Goal: Task Accomplishment & Management: Manage account settings

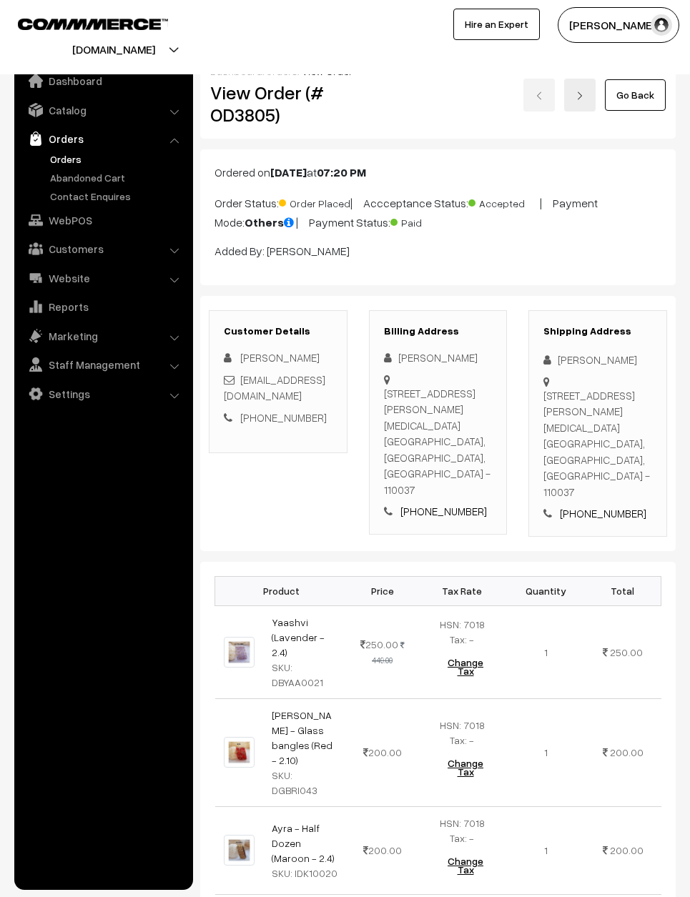
click at [647, 88] on link "Go Back" at bounding box center [635, 94] width 61 height 31
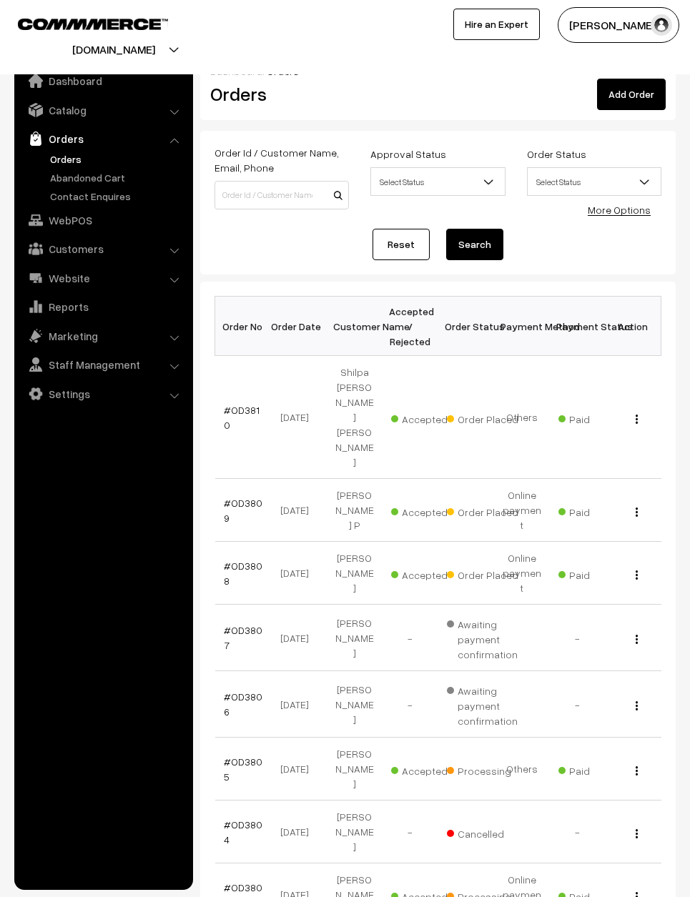
click at [251, 560] on link "#OD3808" at bounding box center [243, 573] width 39 height 27
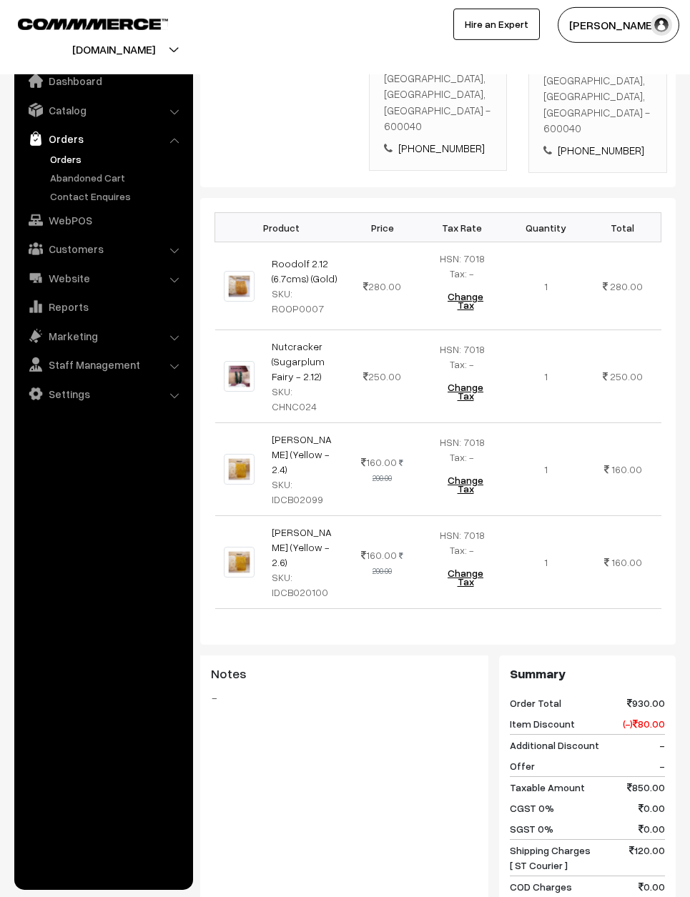
scroll to position [369, 0]
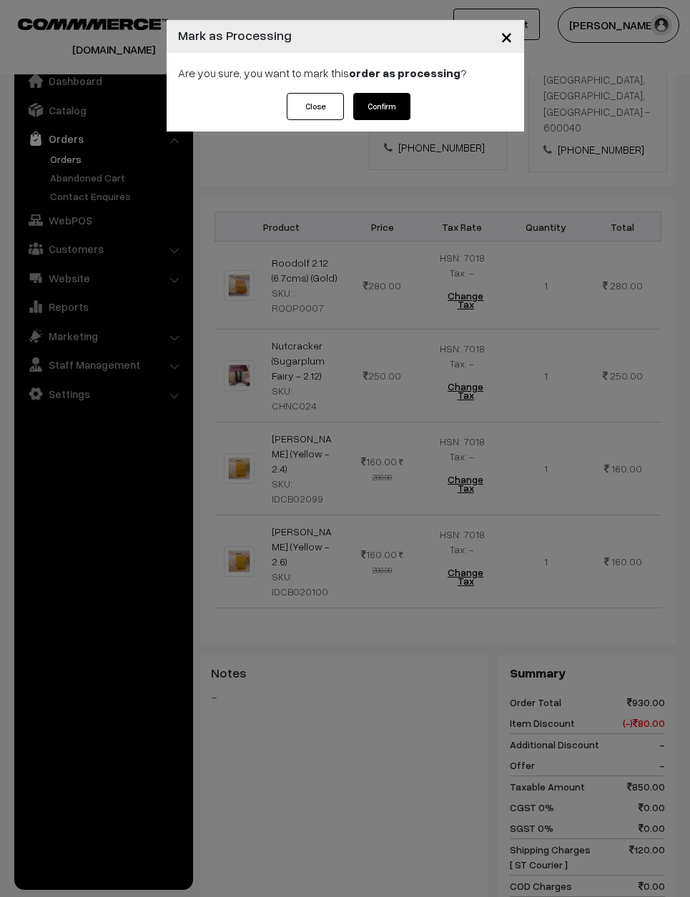
click at [399, 99] on button "Confirm" at bounding box center [381, 106] width 57 height 27
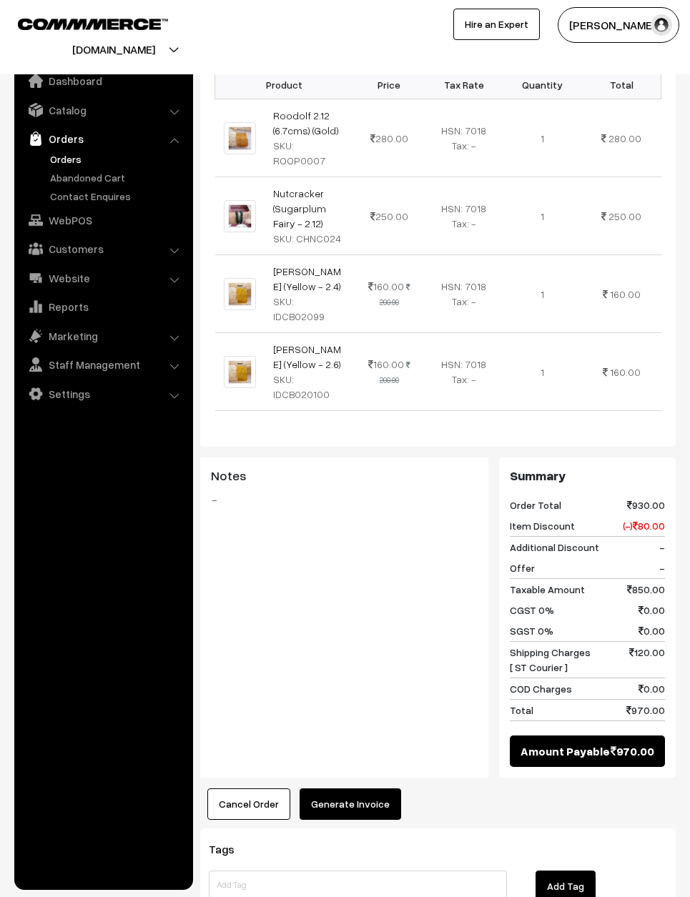
scroll to position [505, 0]
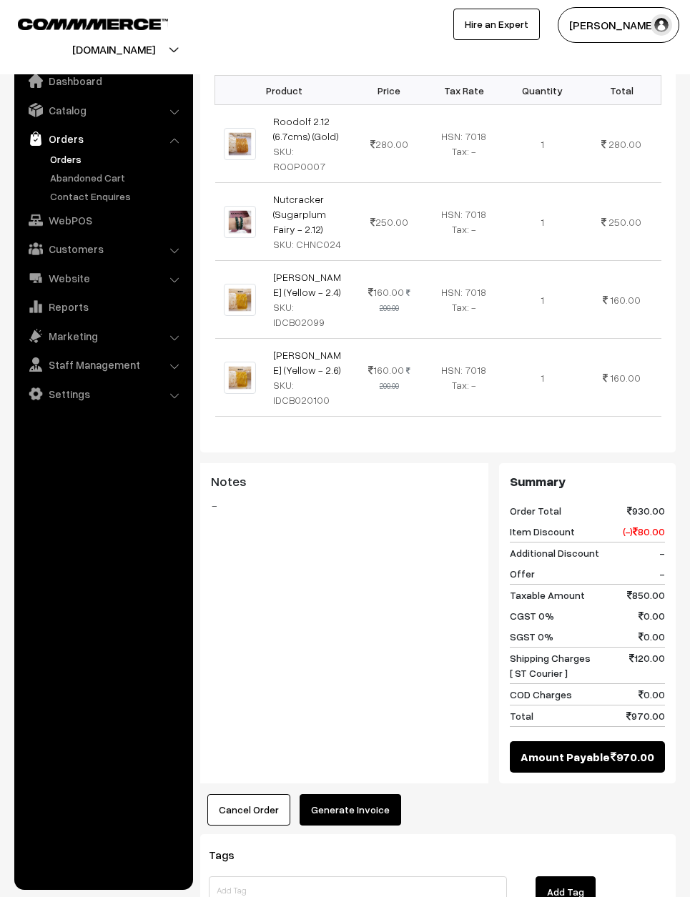
click at [372, 794] on button "Generate Invoice" at bounding box center [351, 809] width 102 height 31
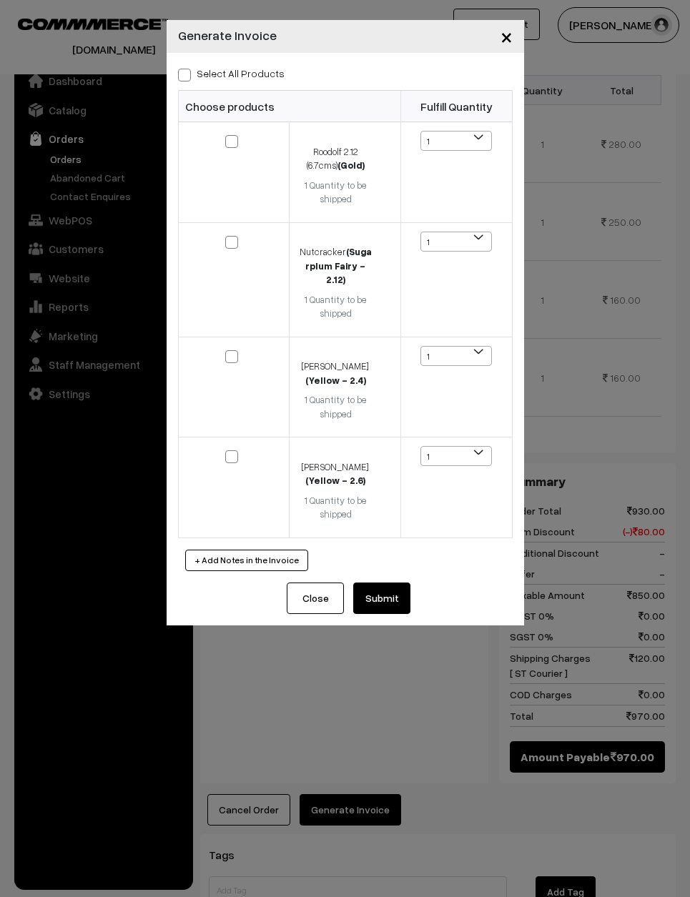
click at [201, 77] on label "Select All Products" at bounding box center [231, 73] width 107 height 15
click at [187, 77] on input "Select All Products" at bounding box center [182, 72] width 9 height 9
checkbox input "true"
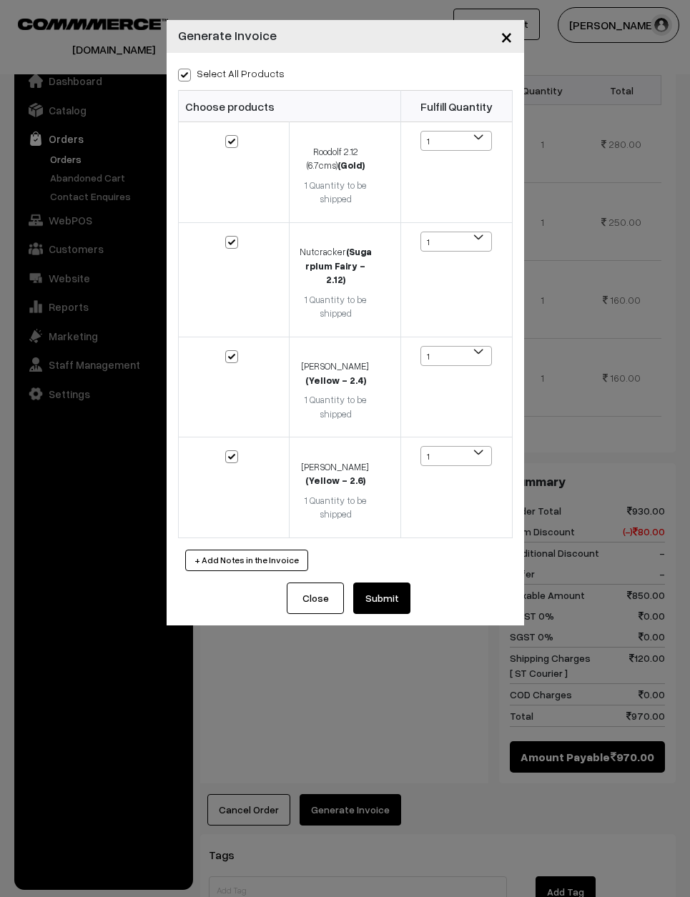
checkbox input "true"
click at [391, 586] on button "Submit" at bounding box center [381, 598] width 57 height 31
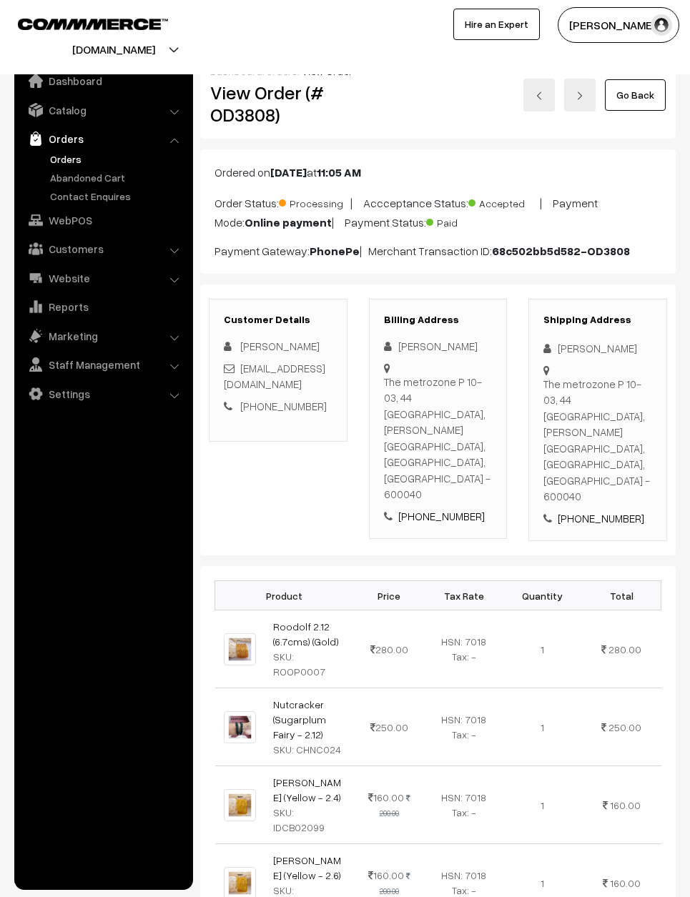
click at [647, 104] on link "Go Back" at bounding box center [635, 94] width 61 height 31
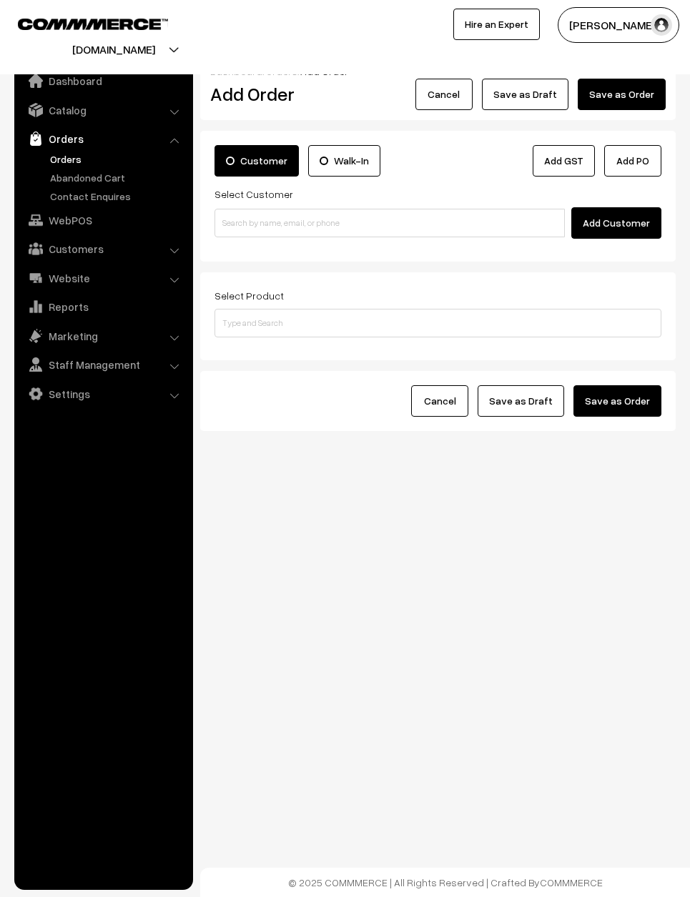
click at [450, 82] on button "Cancel" at bounding box center [443, 94] width 57 height 31
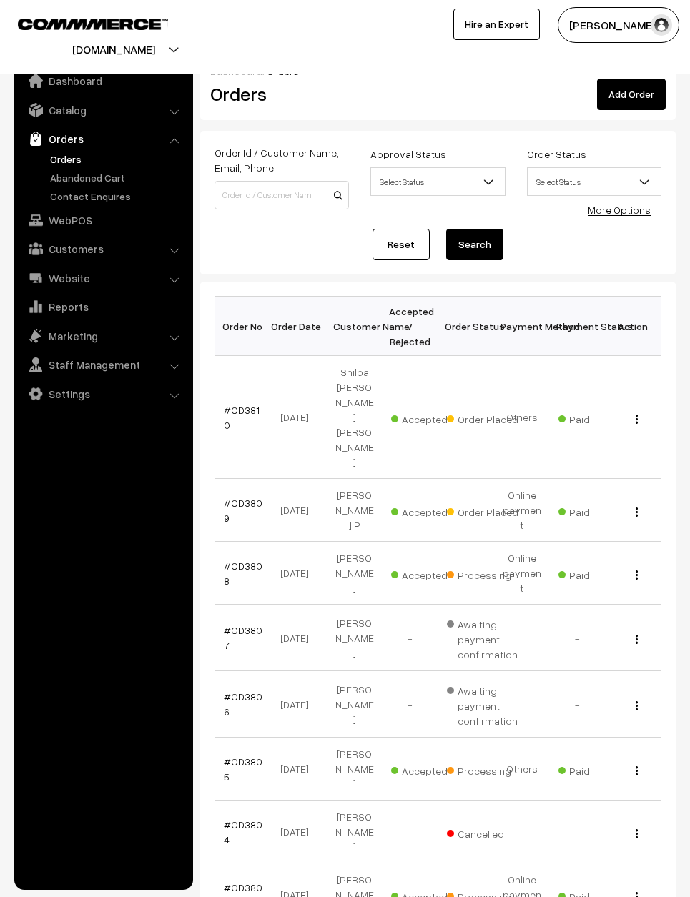
click at [237, 497] on link "#OD3809" at bounding box center [243, 510] width 39 height 27
click at [251, 497] on link "#OD3809" at bounding box center [243, 510] width 39 height 27
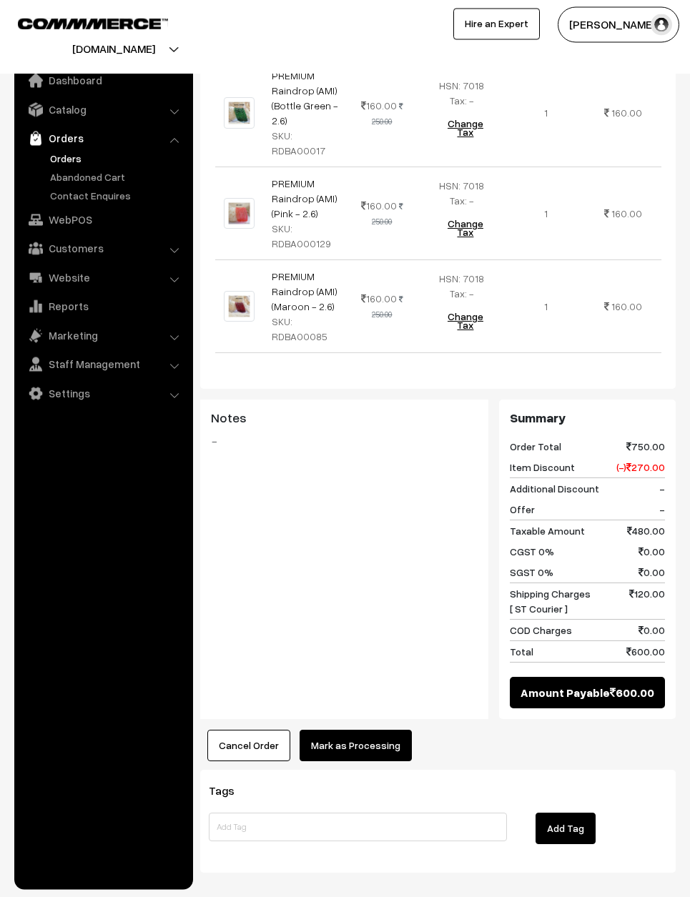
scroll to position [535, 0]
click at [362, 731] on button "Mark as Processing" at bounding box center [356, 746] width 112 height 31
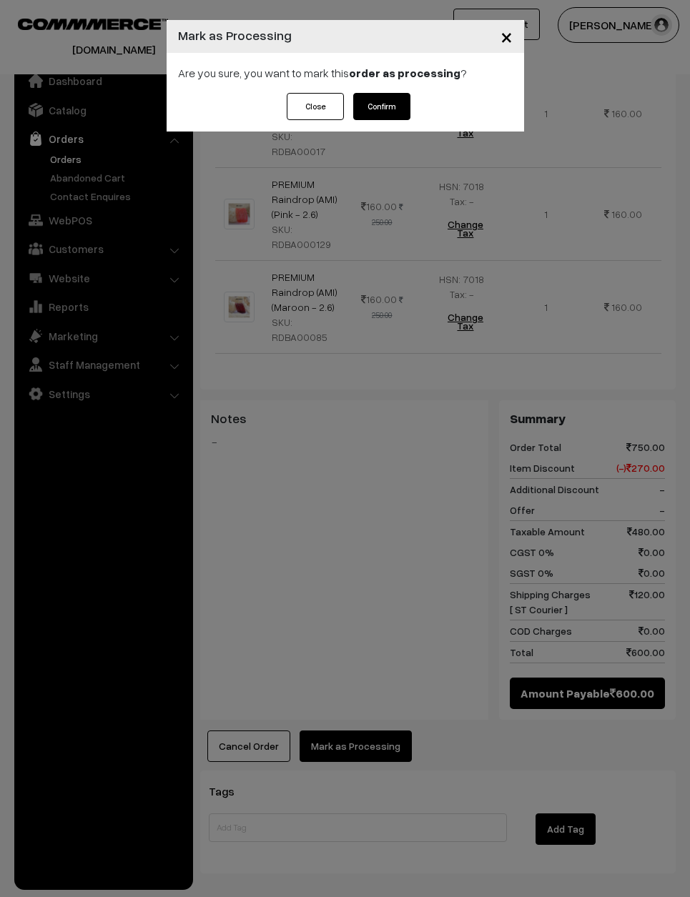
click at [386, 103] on button "Confirm" at bounding box center [381, 106] width 57 height 27
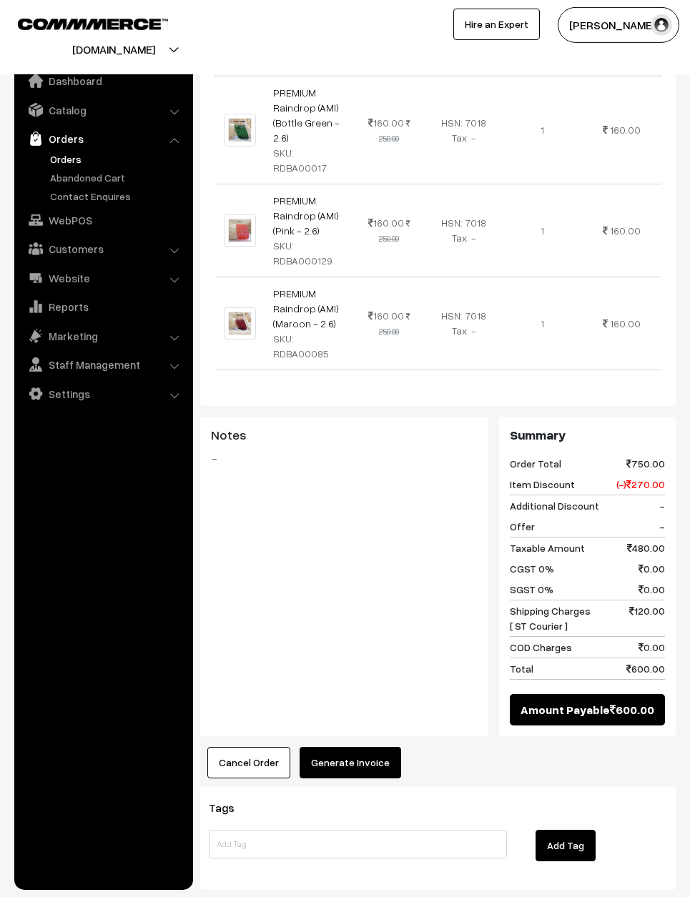
click at [361, 747] on button "Generate Invoice" at bounding box center [351, 762] width 102 height 31
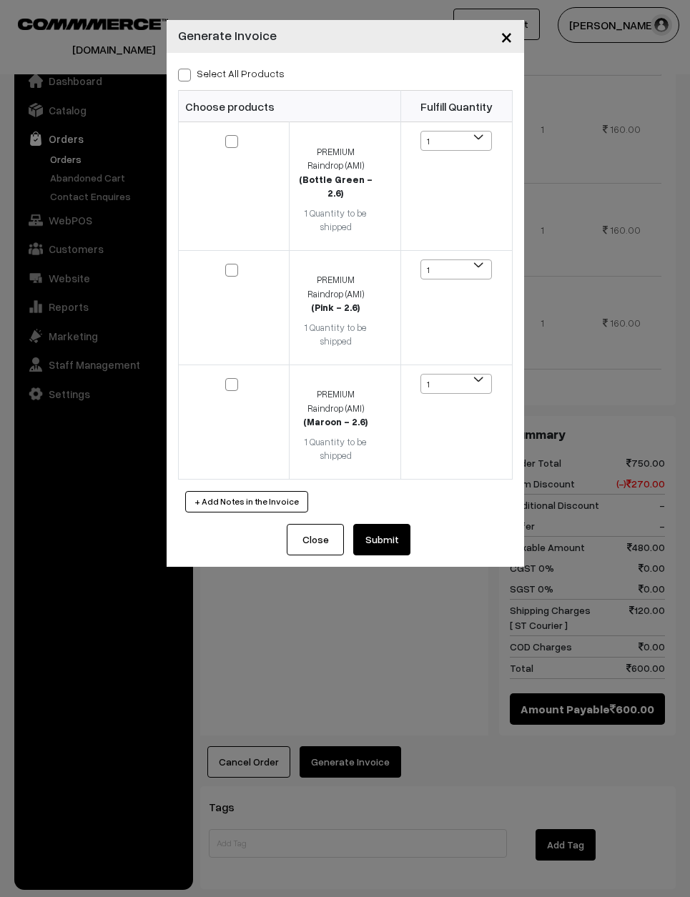
click at [233, 66] on label "Select All Products" at bounding box center [231, 73] width 107 height 15
click at [187, 68] on input "Select All Products" at bounding box center [182, 72] width 9 height 9
checkbox input "true"
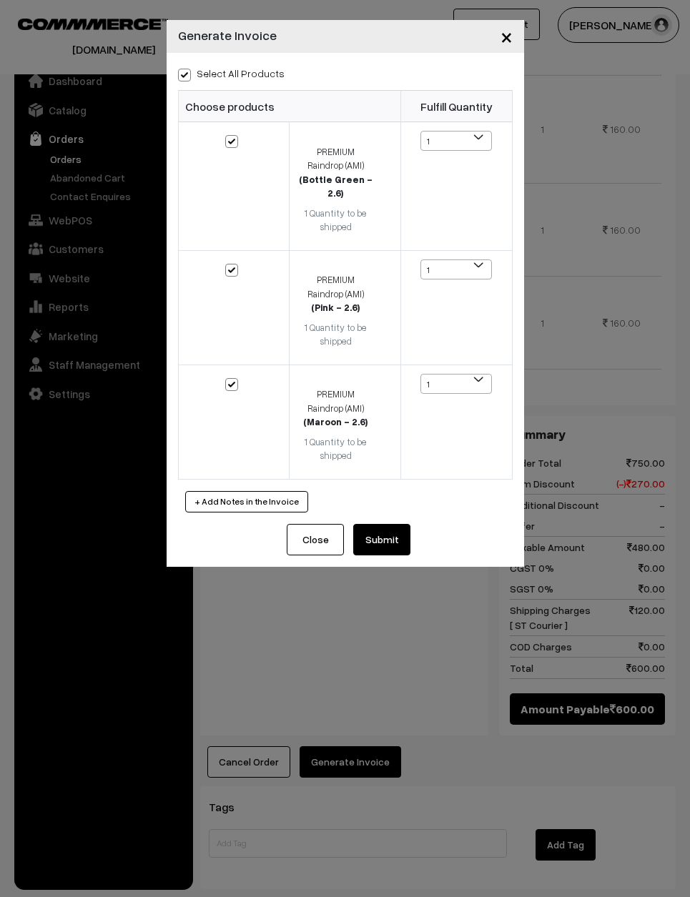
checkbox input "true"
click at [389, 524] on button "Submit" at bounding box center [381, 539] width 57 height 31
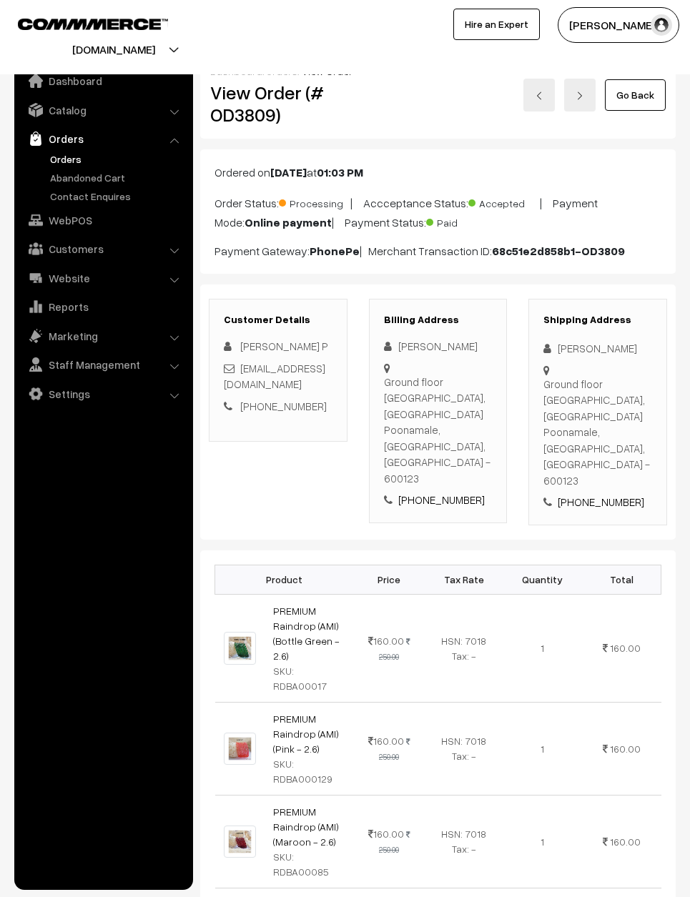
click at [646, 94] on link "Go Back" at bounding box center [635, 94] width 61 height 31
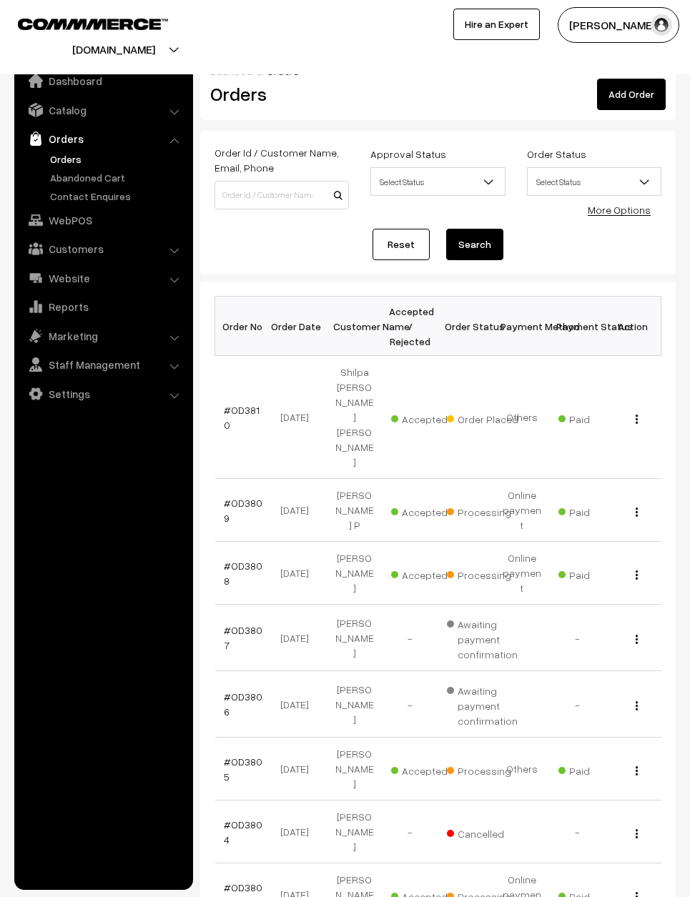
click at [233, 404] on link "#OD3810" at bounding box center [242, 417] width 36 height 27
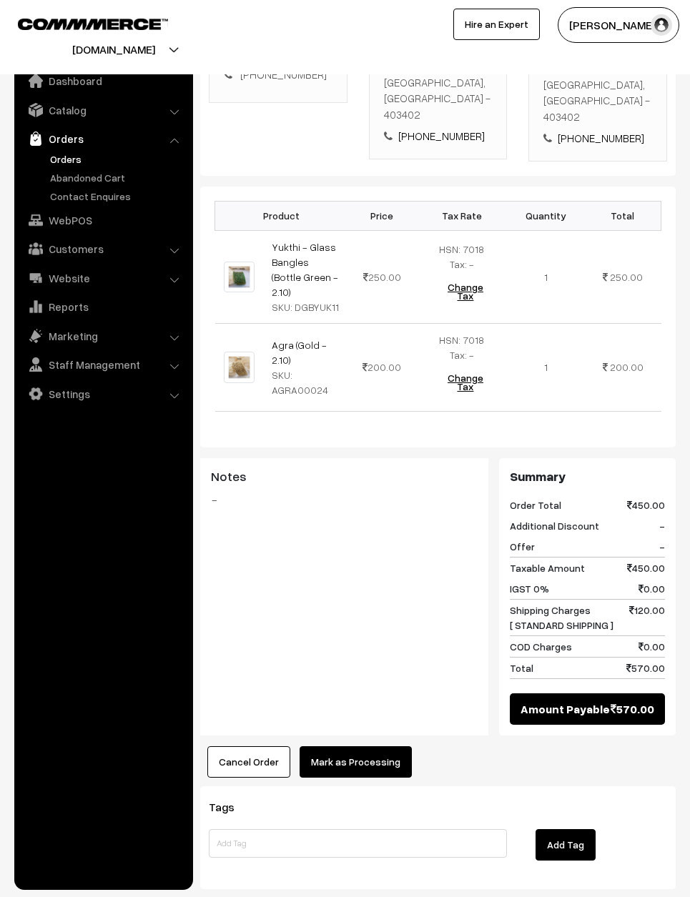
scroll to position [375, 0]
click at [366, 746] on button "Mark as Processing" at bounding box center [356, 761] width 112 height 31
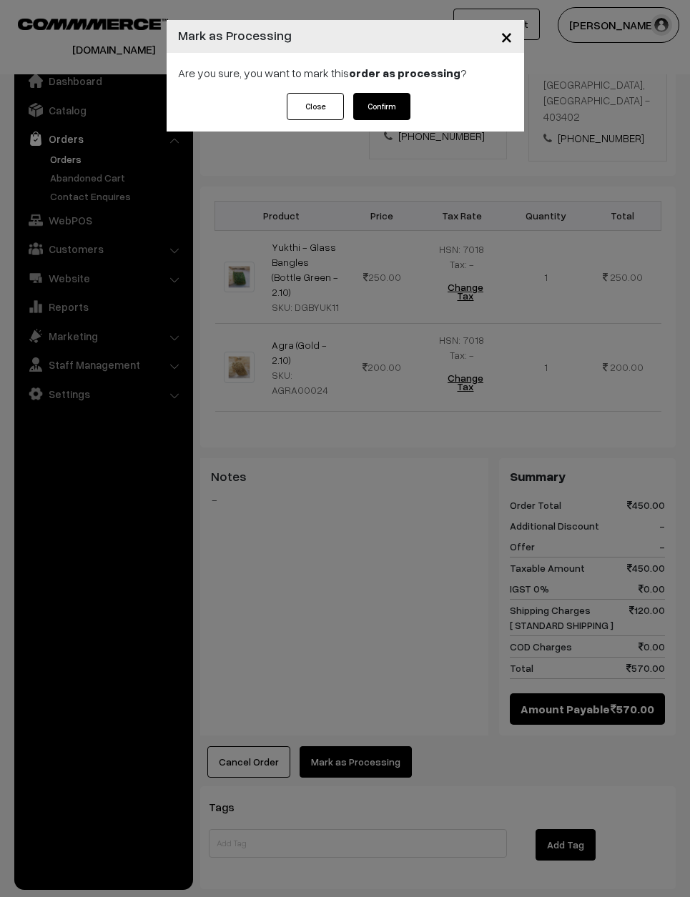
click at [384, 107] on button "Confirm" at bounding box center [381, 106] width 57 height 27
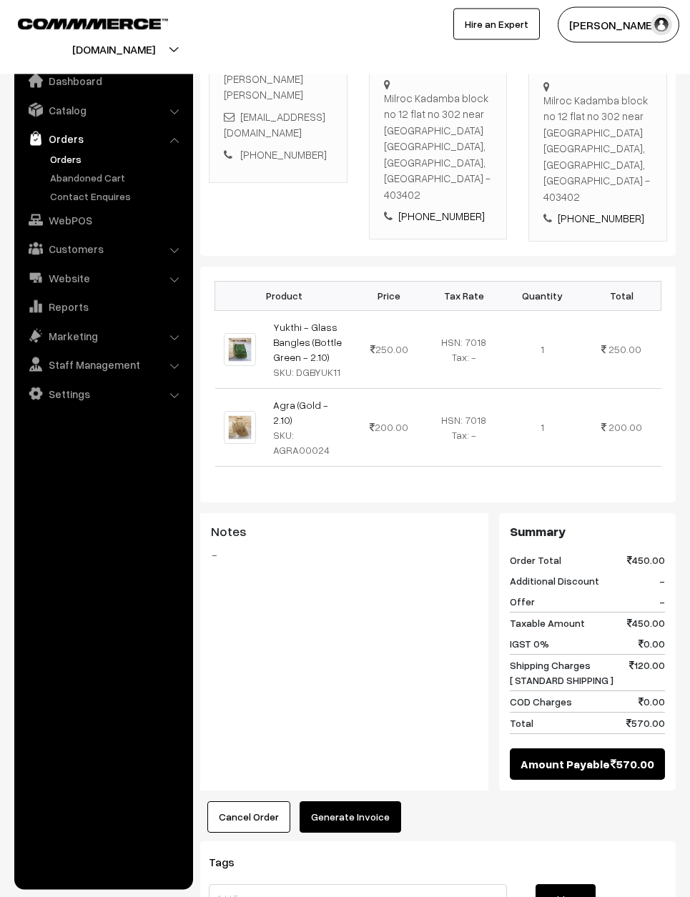
click at [347, 805] on button "Generate Invoice" at bounding box center [351, 816] width 102 height 31
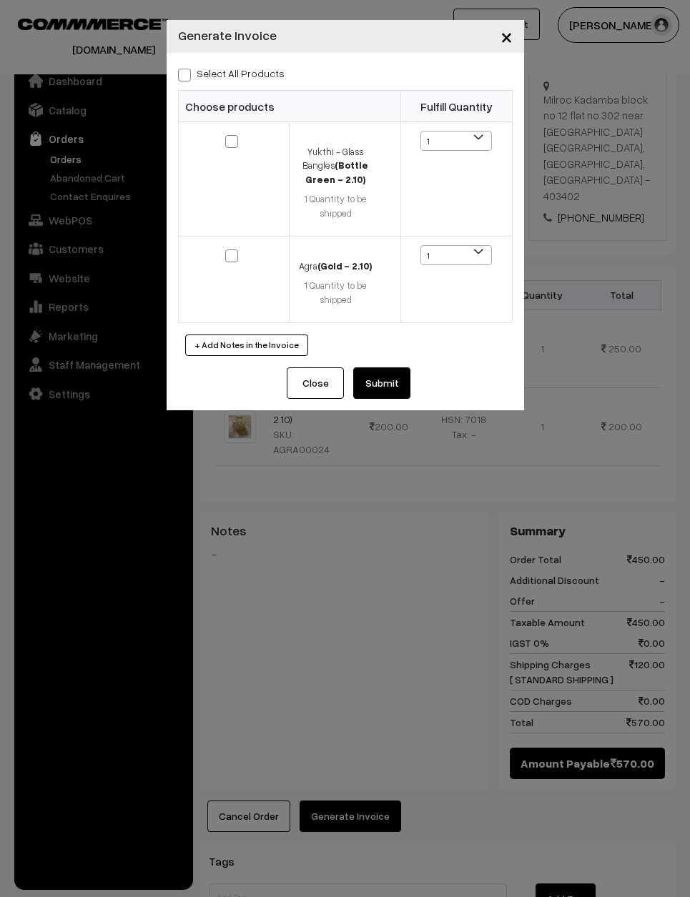
click at [247, 72] on label "Select All Products" at bounding box center [231, 73] width 107 height 15
click at [187, 72] on input "Select All Products" at bounding box center [182, 72] width 9 height 9
checkbox input "true"
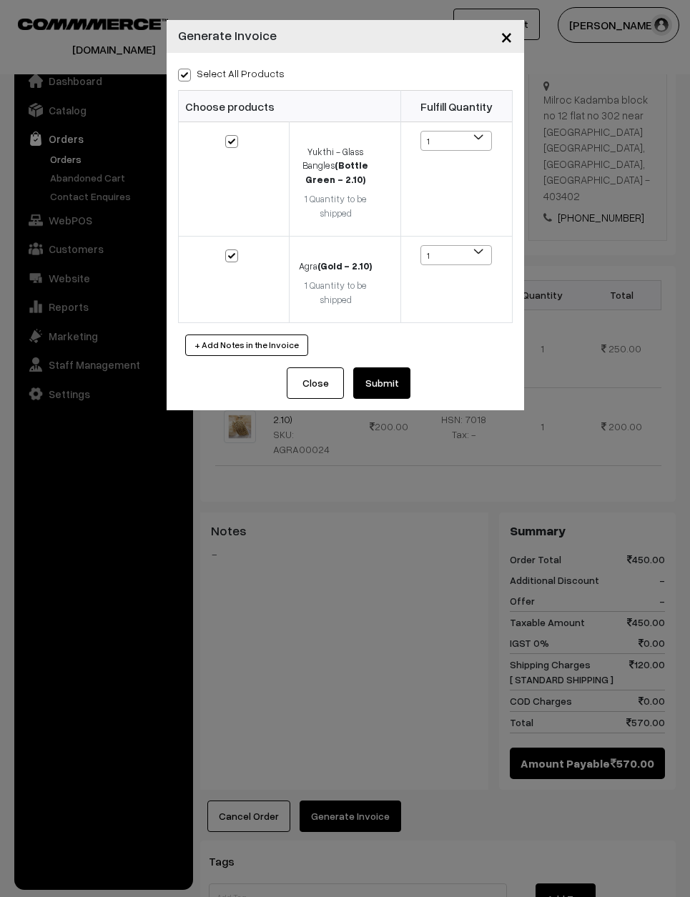
click at [403, 382] on button "Submit" at bounding box center [381, 382] width 57 height 31
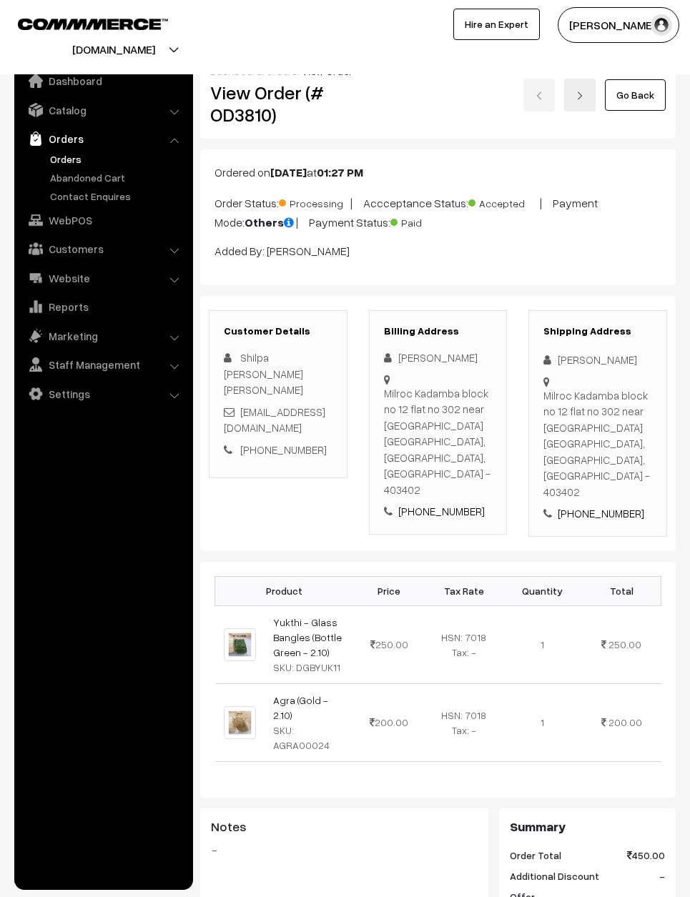
click at [653, 96] on link "Go Back" at bounding box center [635, 94] width 61 height 31
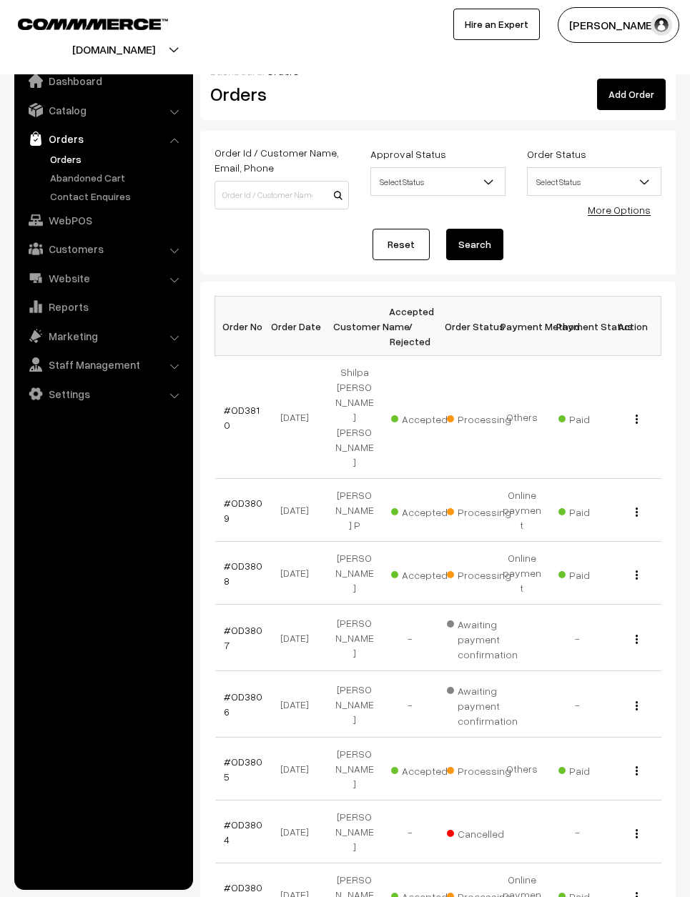
click at [409, 232] on link "Reset" at bounding box center [400, 244] width 57 height 31
